Goal: Navigation & Orientation: Find specific page/section

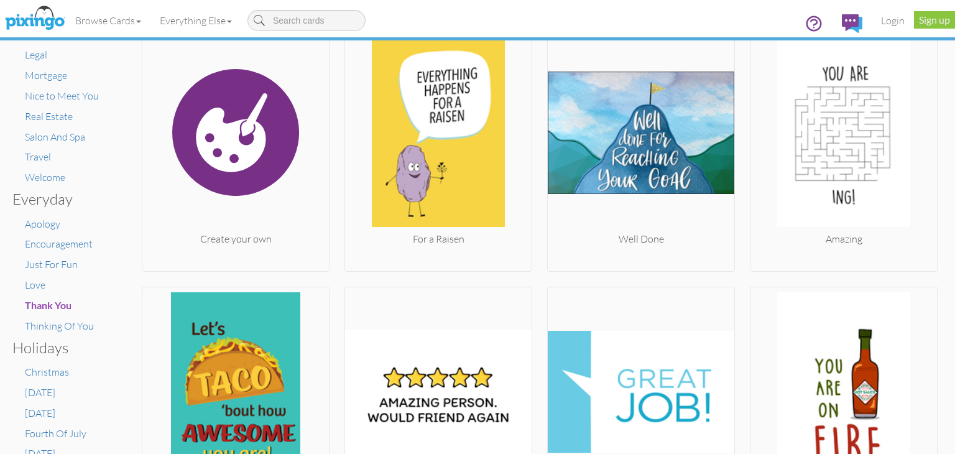
scroll to position [311, 0]
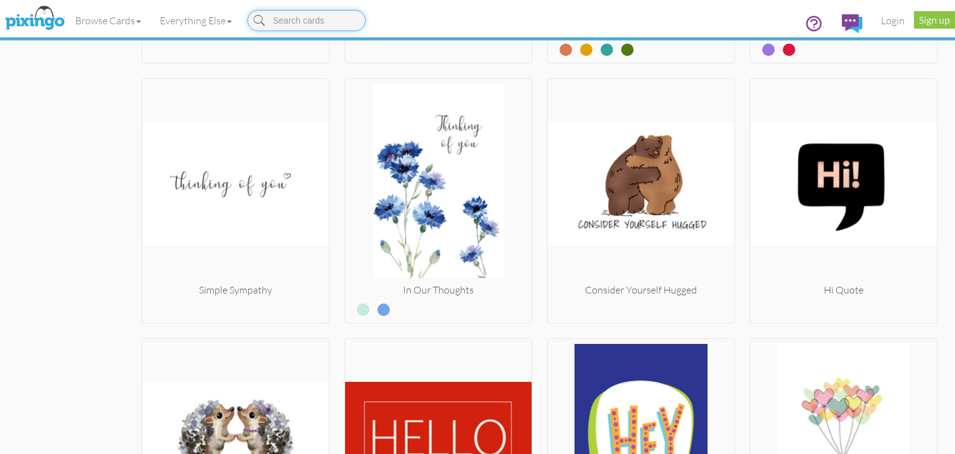
scroll to position [1244, 0]
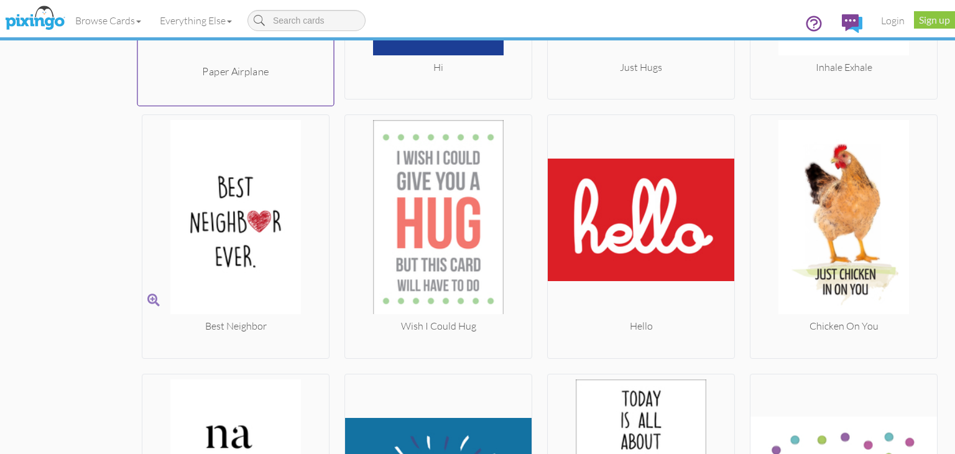
scroll to position [2746, 0]
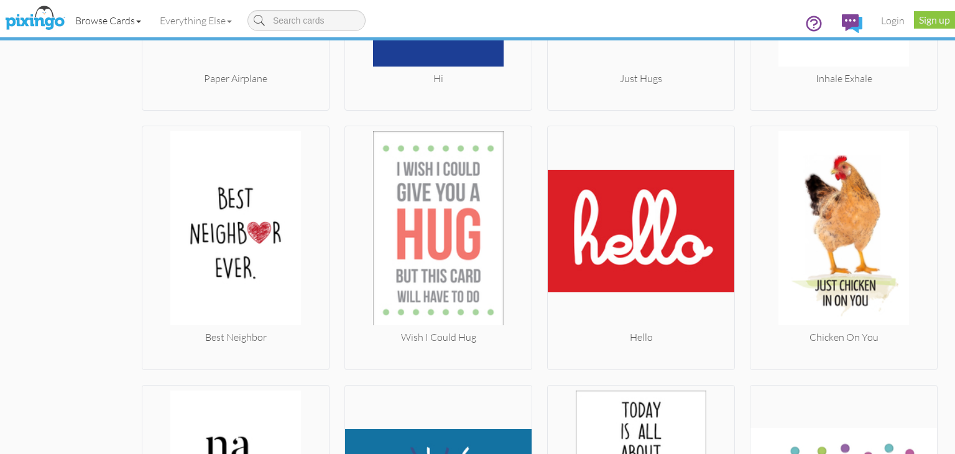
click at [134, 22] on link "Browse Cards" at bounding box center [108, 20] width 85 height 31
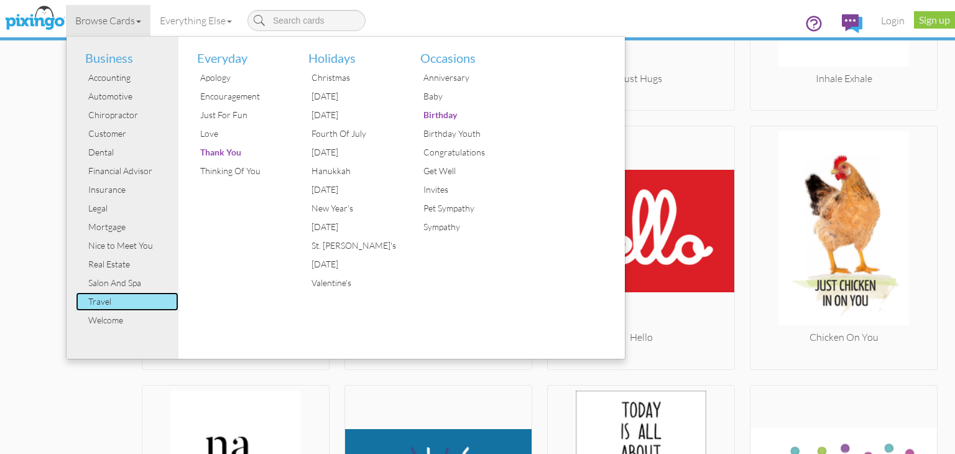
click at [104, 302] on div "Travel" at bounding box center [131, 301] width 93 height 19
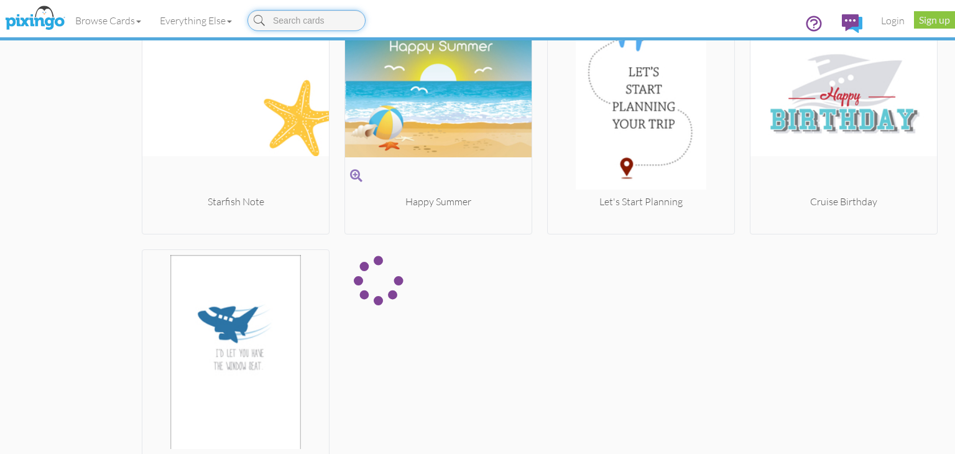
scroll to position [3518, 0]
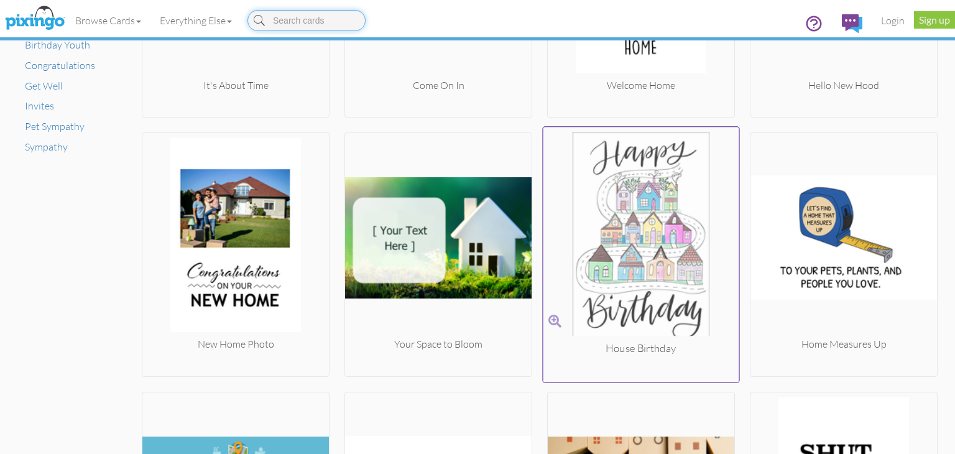
scroll to position [1108, 0]
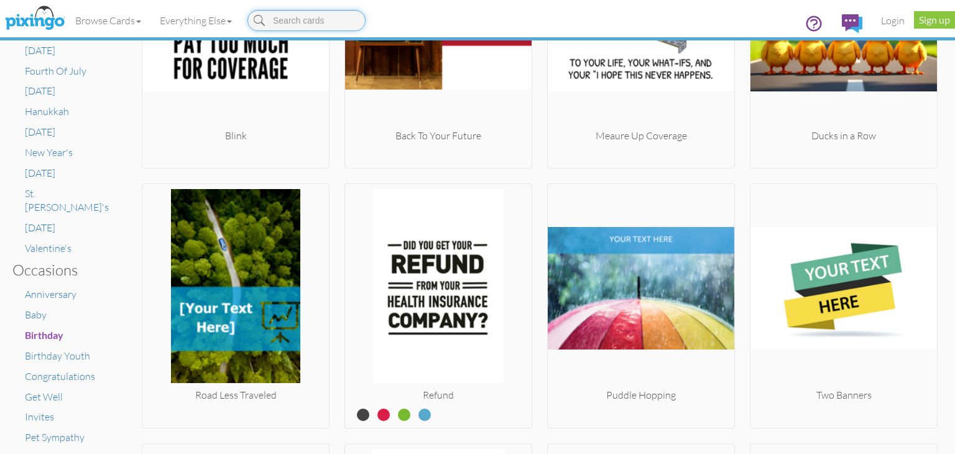
scroll to position [424, 0]
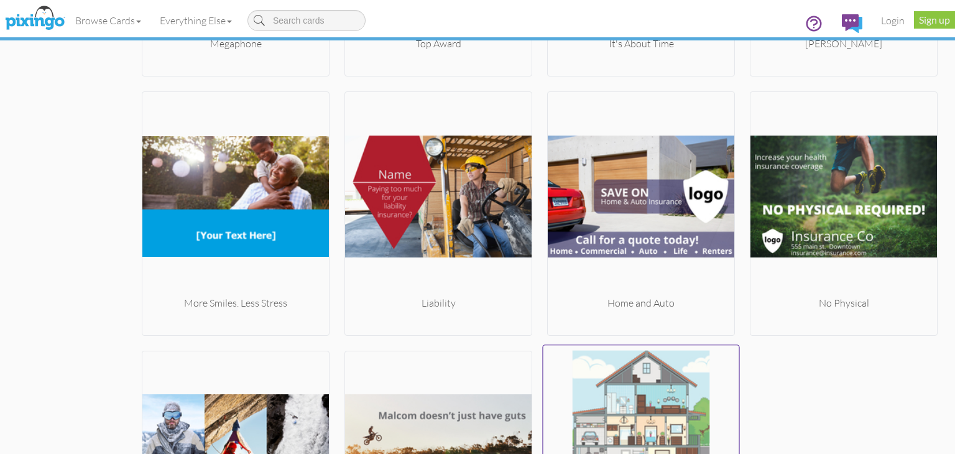
scroll to position [1480, 0]
